Goal: Obtain resource: Obtain resource

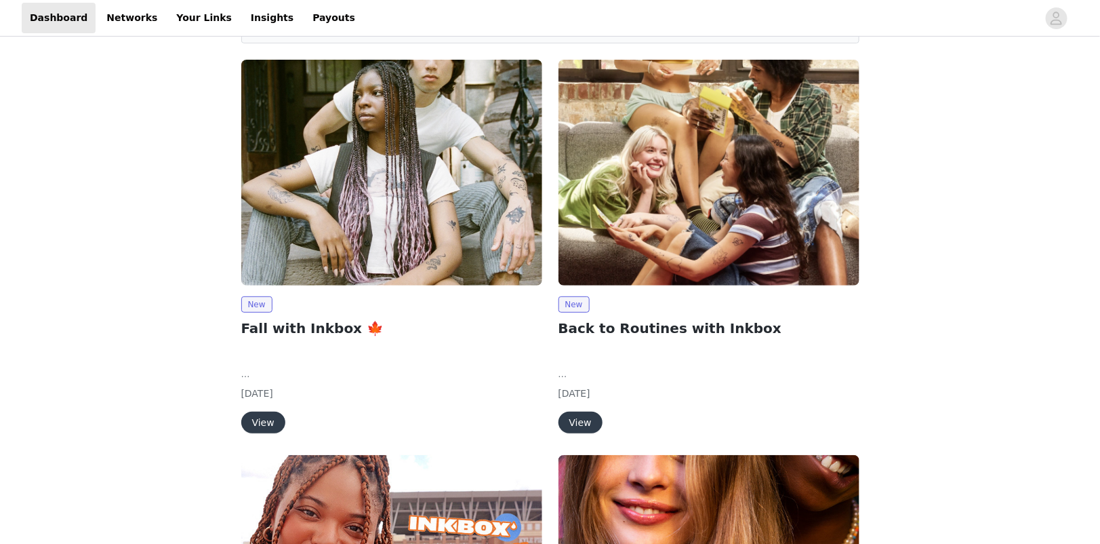
click at [263, 413] on button "View" at bounding box center [263, 422] width 44 height 22
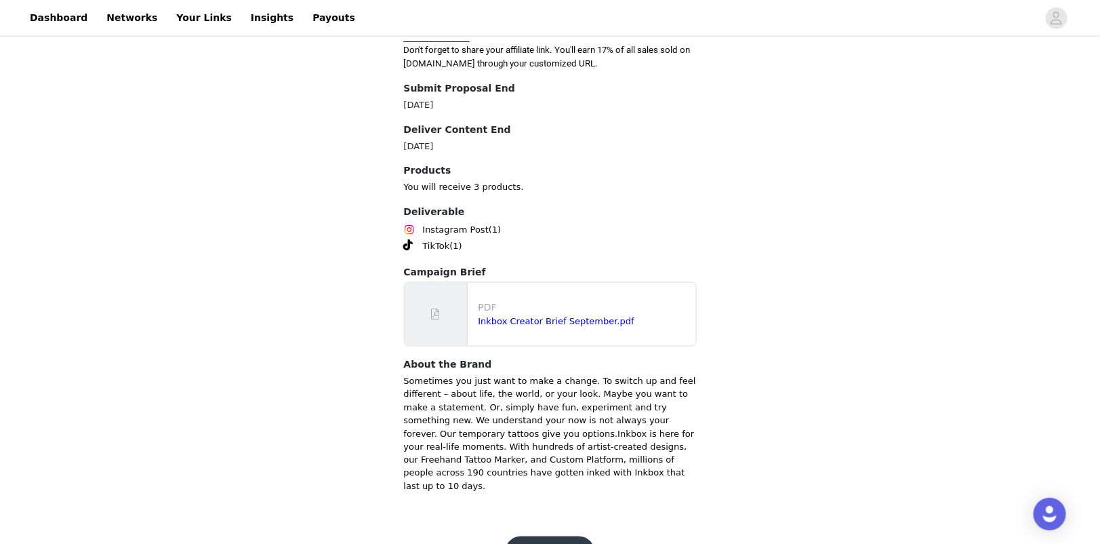
scroll to position [589, 0]
click at [553, 537] on button "Get Started" at bounding box center [550, 553] width 90 height 33
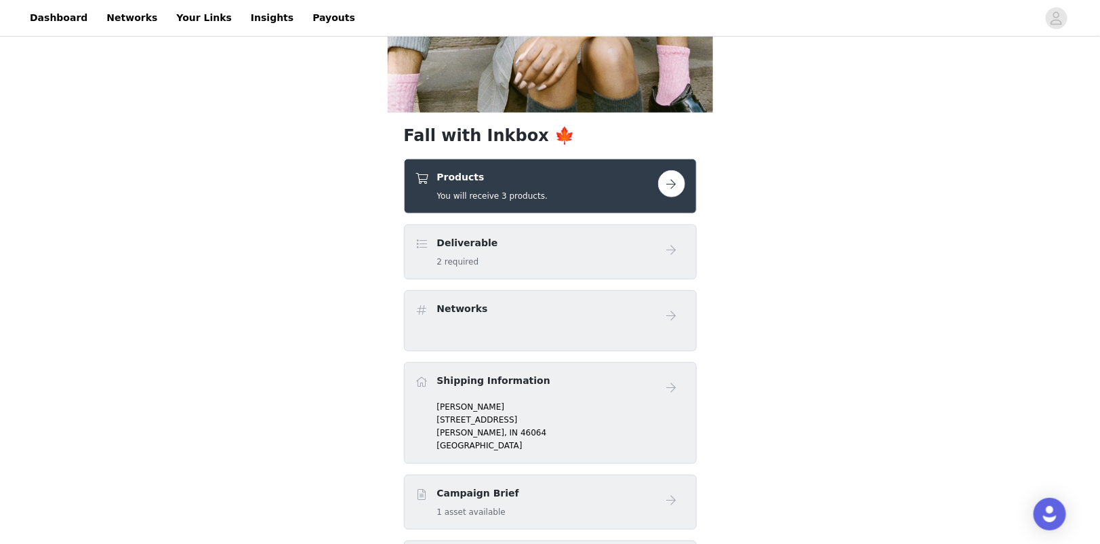
scroll to position [339, 0]
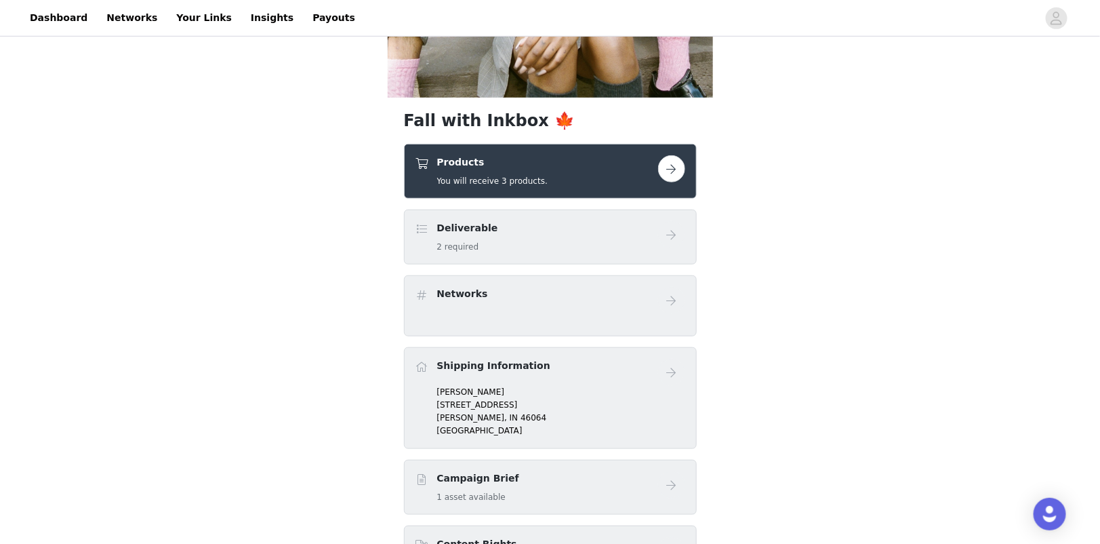
click at [665, 166] on button "button" at bounding box center [671, 168] width 27 height 27
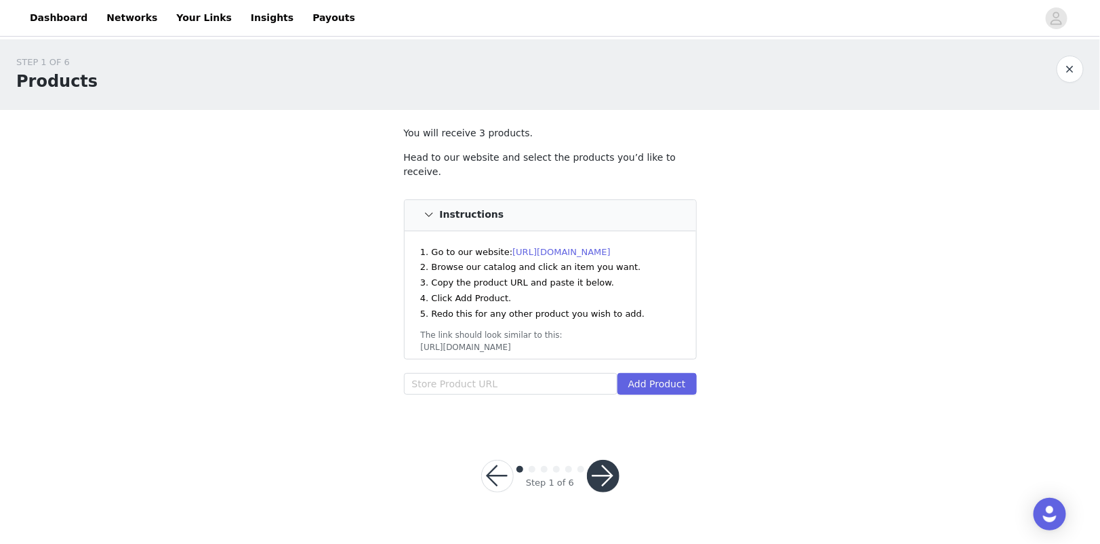
click at [577, 250] on link "[URL][DOMAIN_NAME]" at bounding box center [561, 252] width 98 height 10
